Goal: Check status: Check status

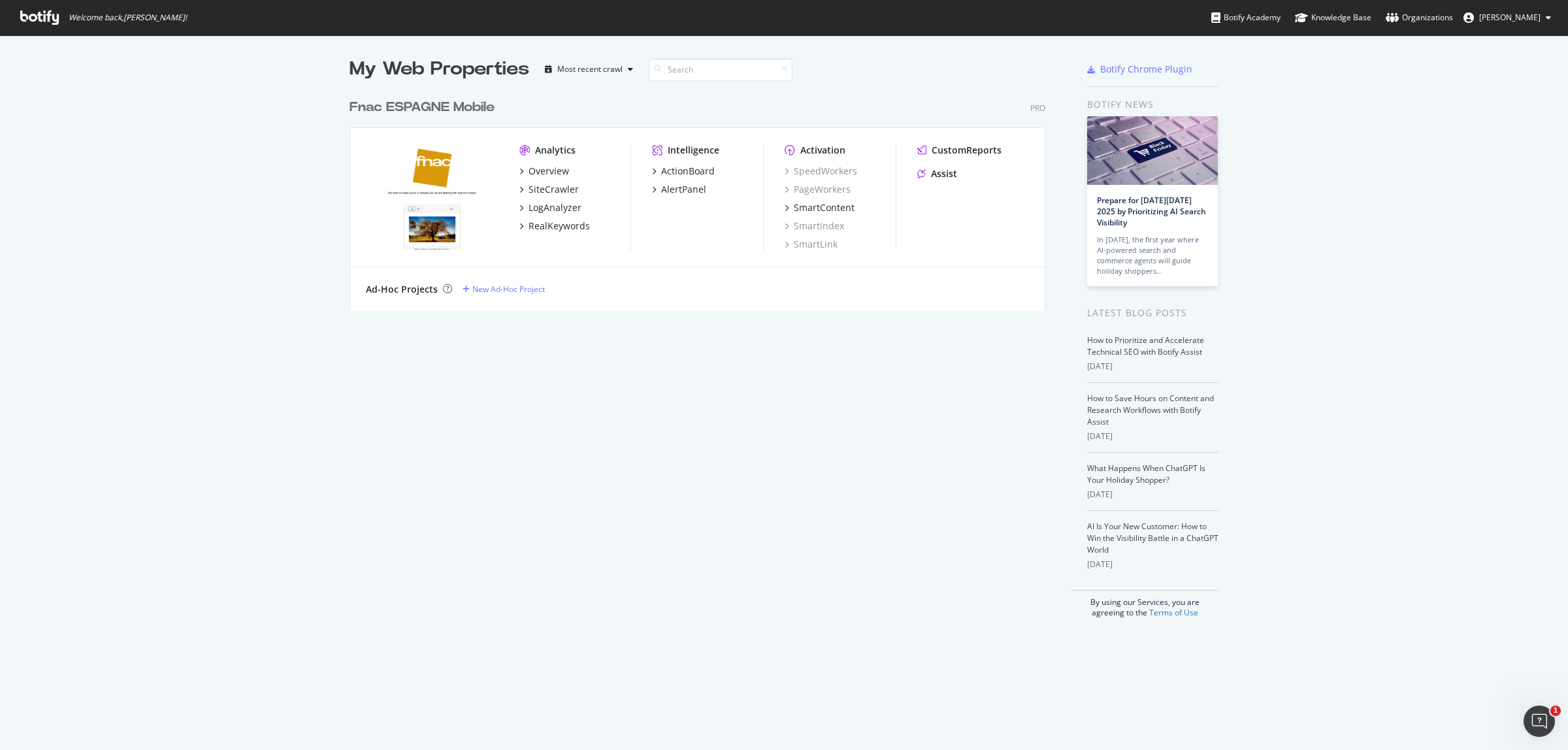
scroll to position [738, 1543]
